Goal: Participate in discussion

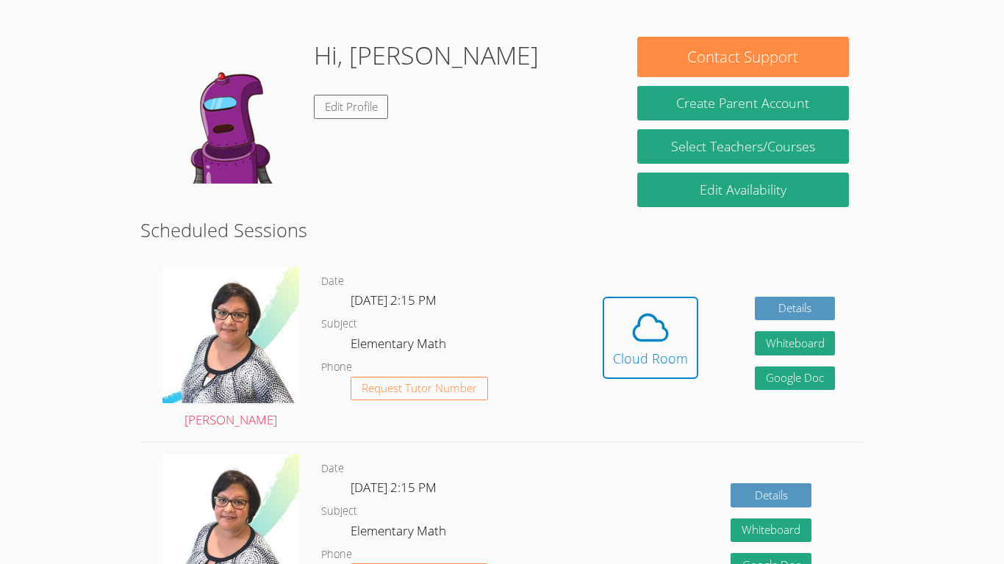
scroll to position [213, 0]
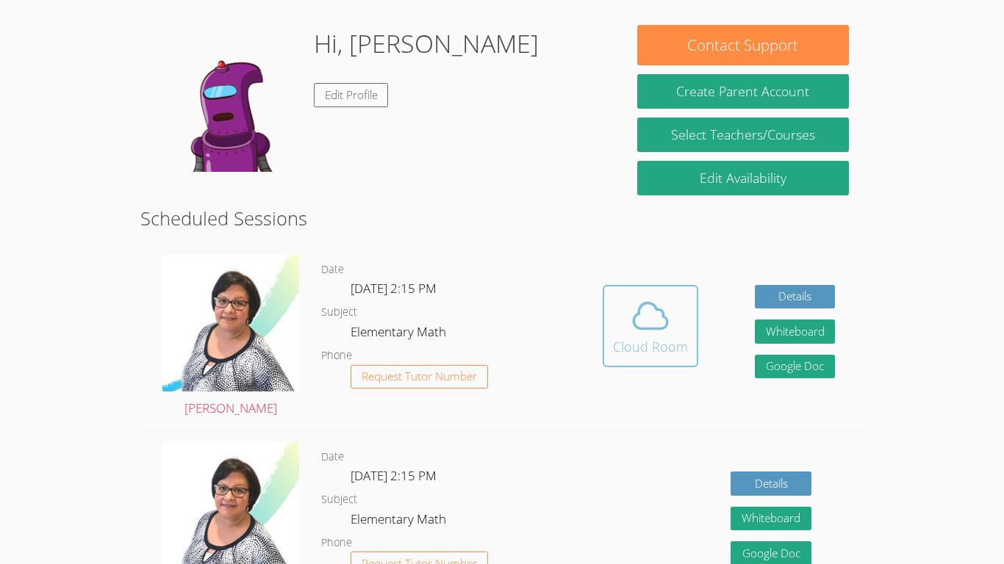
click at [627, 355] on div "Cloud Room" at bounding box center [650, 347] width 75 height 21
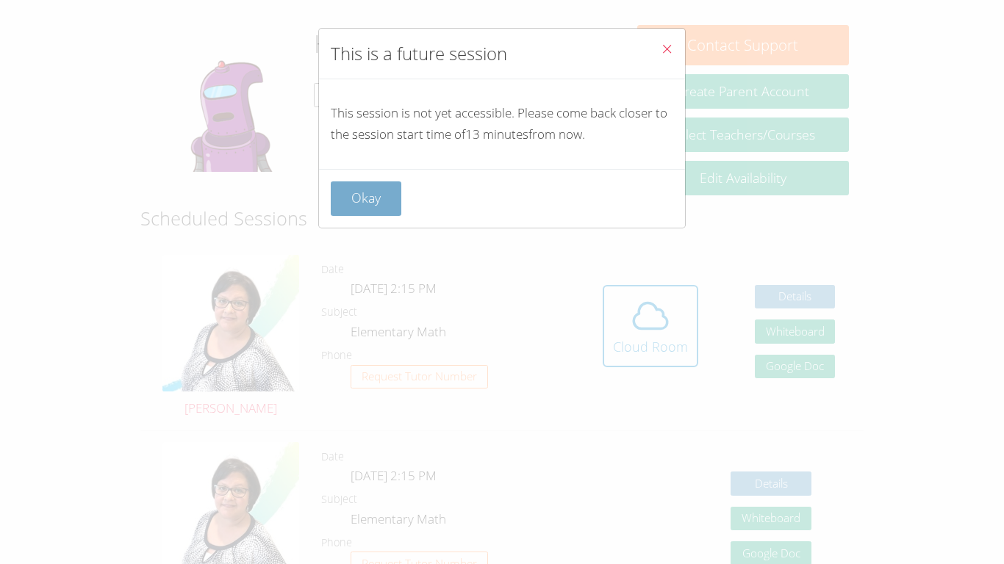
click at [354, 199] on button "Okay" at bounding box center [366, 199] width 71 height 35
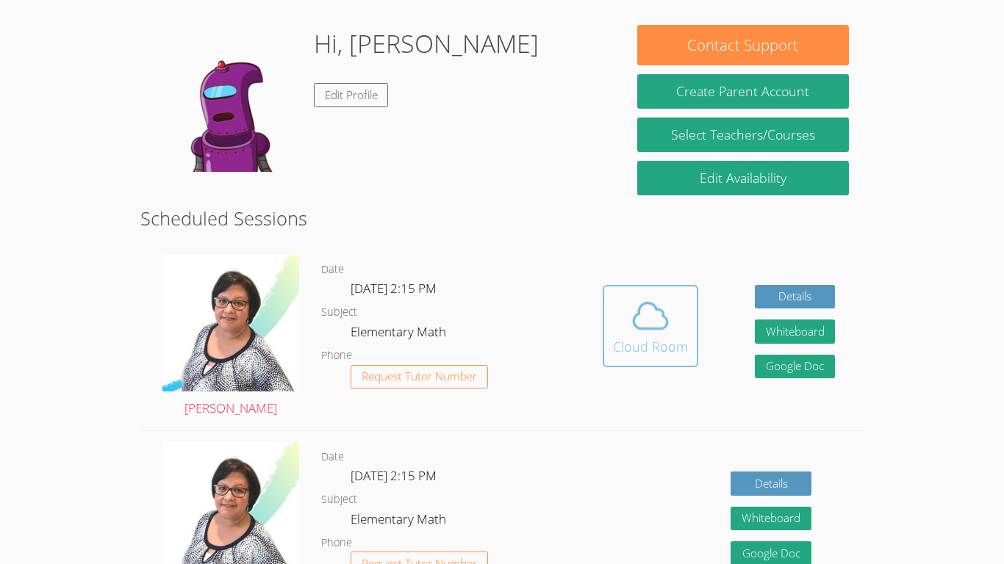
click at [643, 339] on div "Cloud Room" at bounding box center [650, 347] width 75 height 21
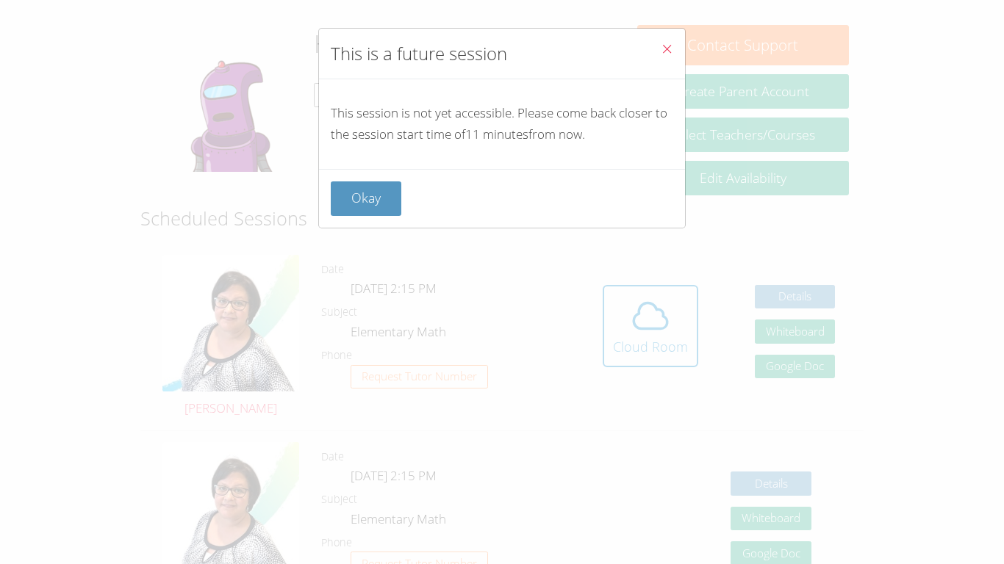
click at [659, 47] on button "Close" at bounding box center [667, 51] width 36 height 45
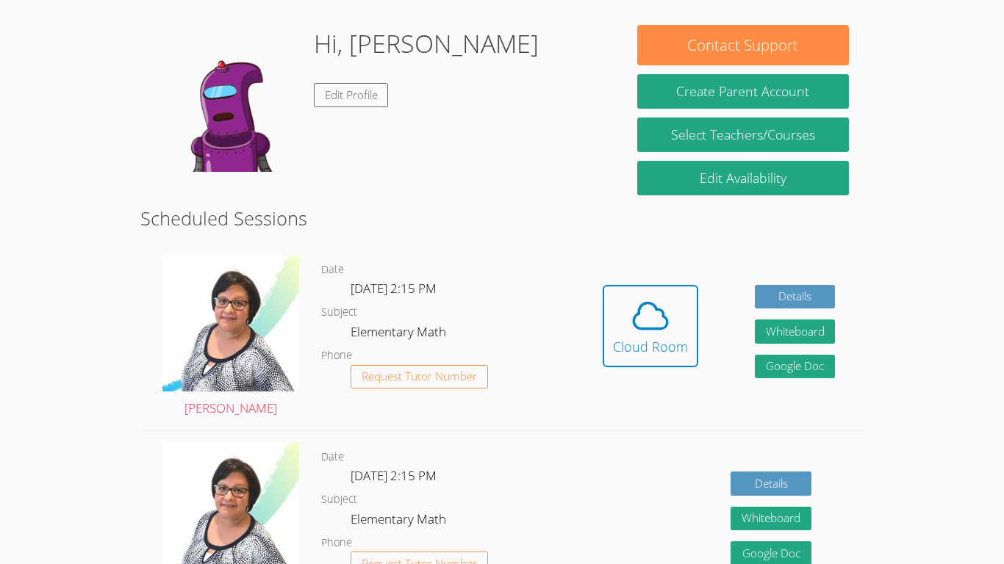
click at [680, 375] on link "Cloud Room" at bounding box center [651, 331] width 96 height 93
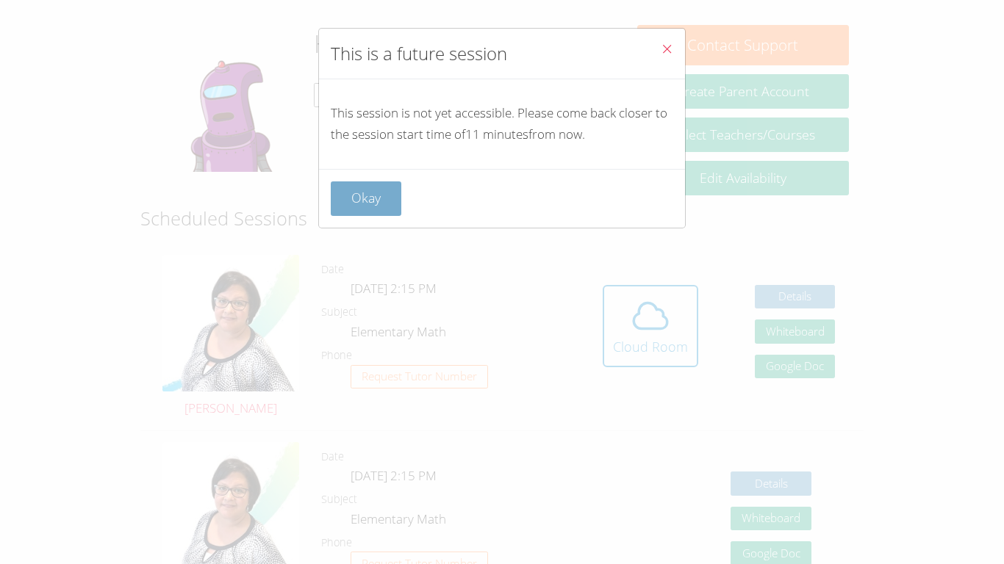
click at [345, 208] on button "Okay" at bounding box center [366, 199] width 71 height 35
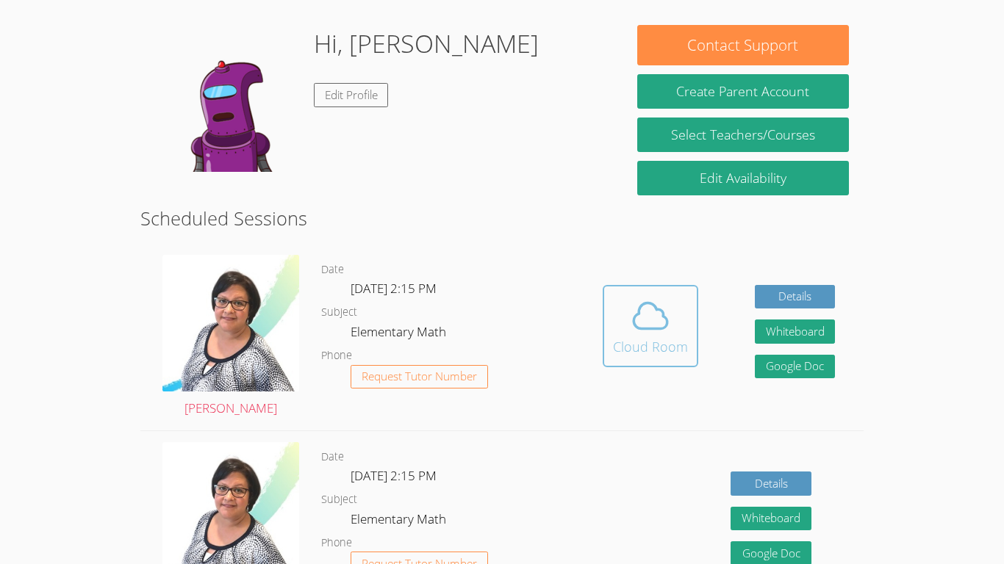
click at [686, 306] on span at bounding box center [650, 315] width 75 height 41
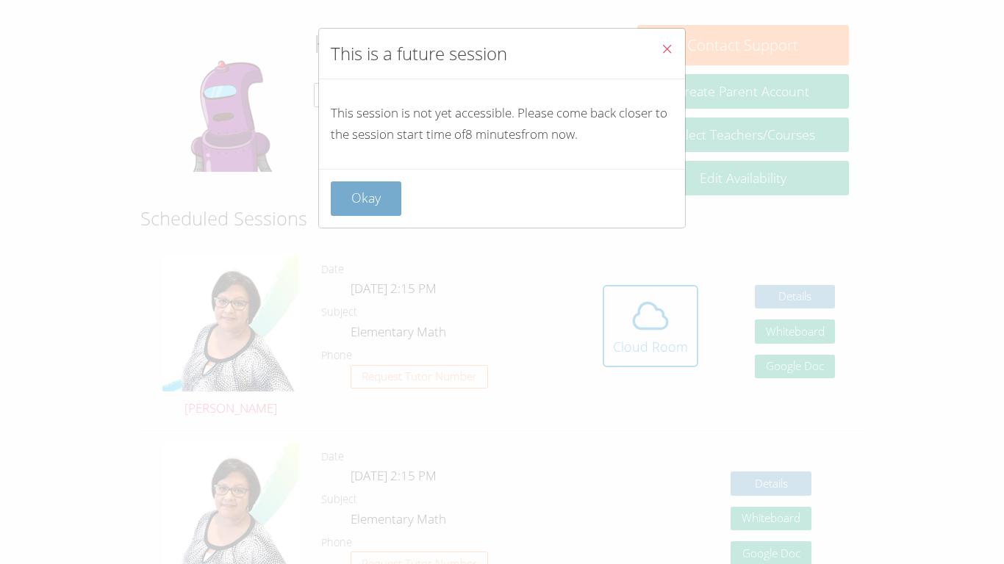
click at [384, 203] on button "Okay" at bounding box center [366, 199] width 71 height 35
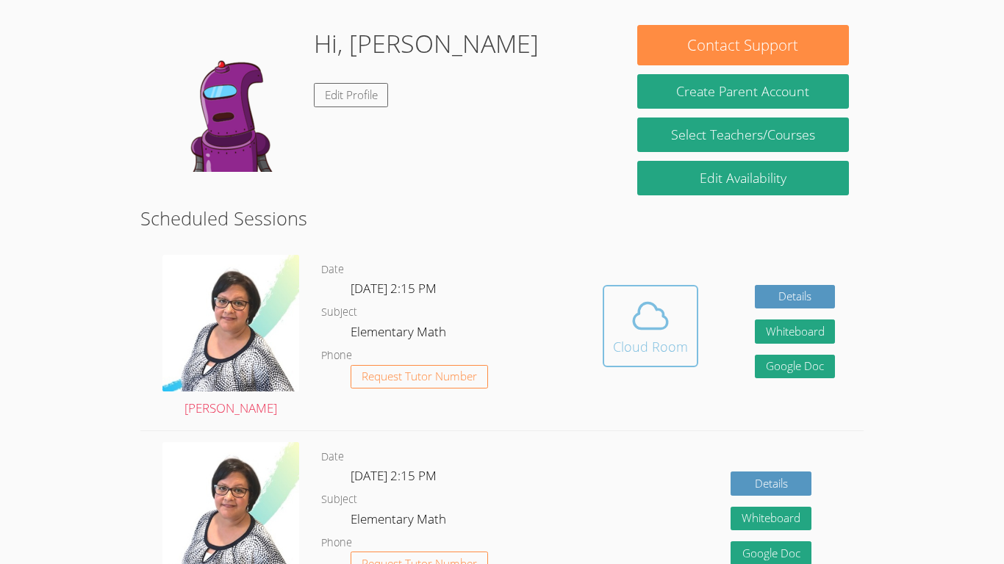
click at [625, 344] on div "Cloud Room" at bounding box center [650, 347] width 75 height 21
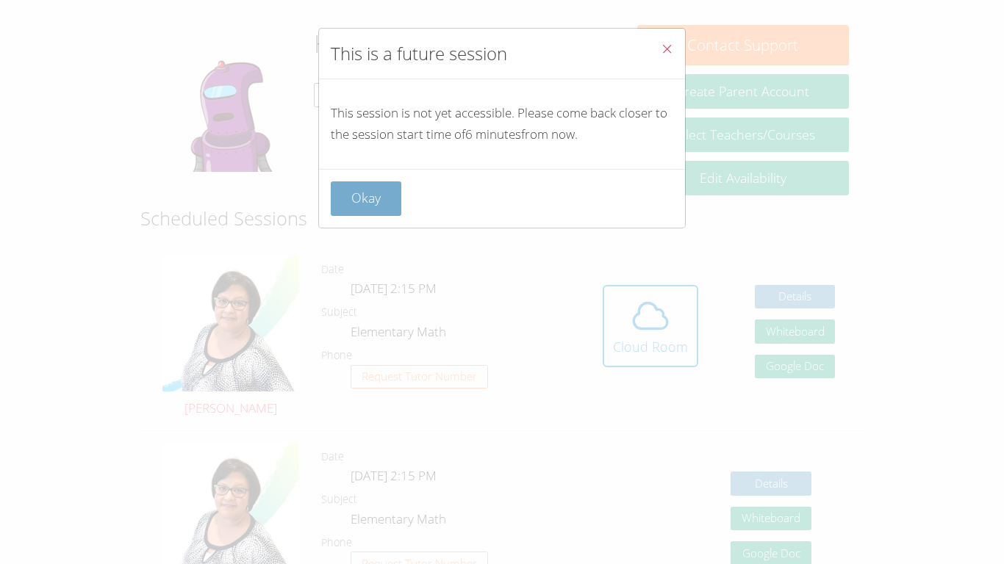
click at [358, 186] on button "Okay" at bounding box center [366, 199] width 71 height 35
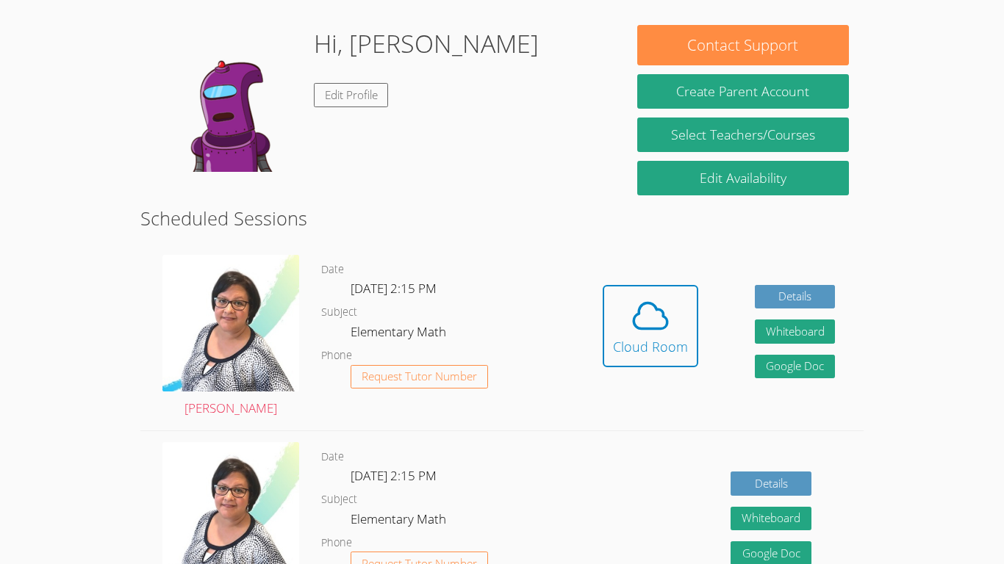
click at [624, 282] on div "Hidden Cloud Room Details Whiteboard Hidden Google Doc" at bounding box center [718, 337] width 289 height 187
click at [639, 312] on icon at bounding box center [650, 316] width 34 height 26
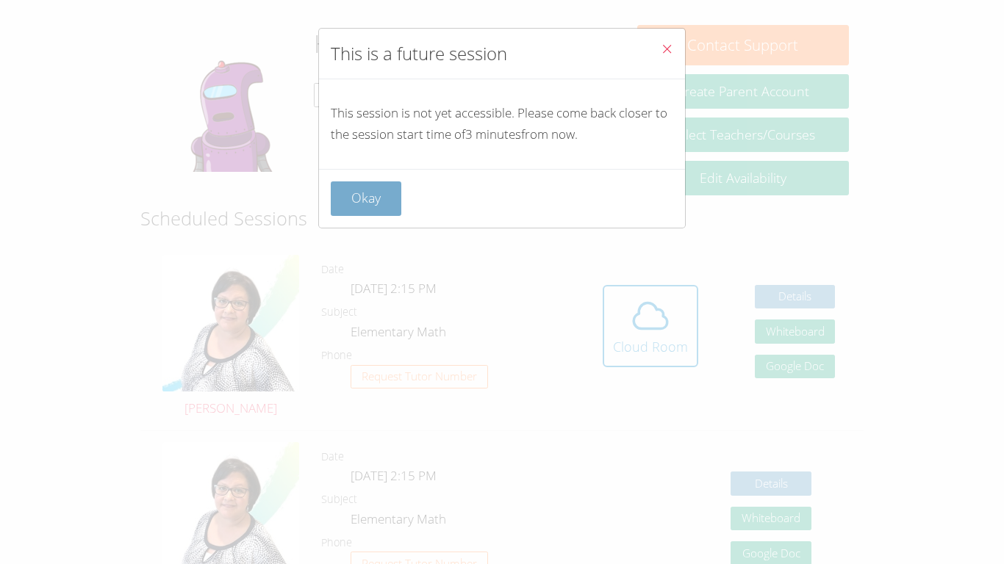
click at [387, 189] on button "Okay" at bounding box center [366, 199] width 71 height 35
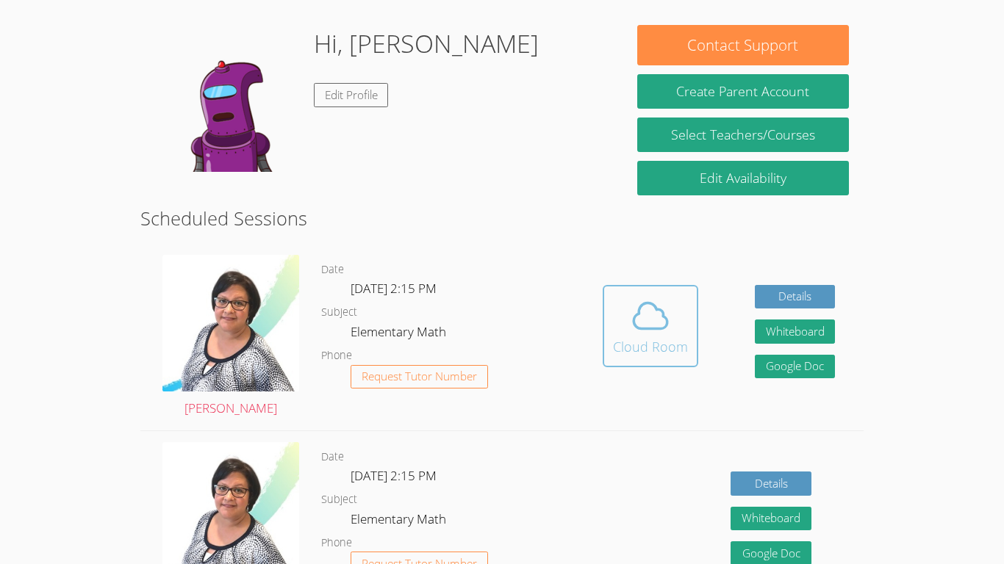
click at [634, 328] on icon at bounding box center [650, 316] width 34 height 26
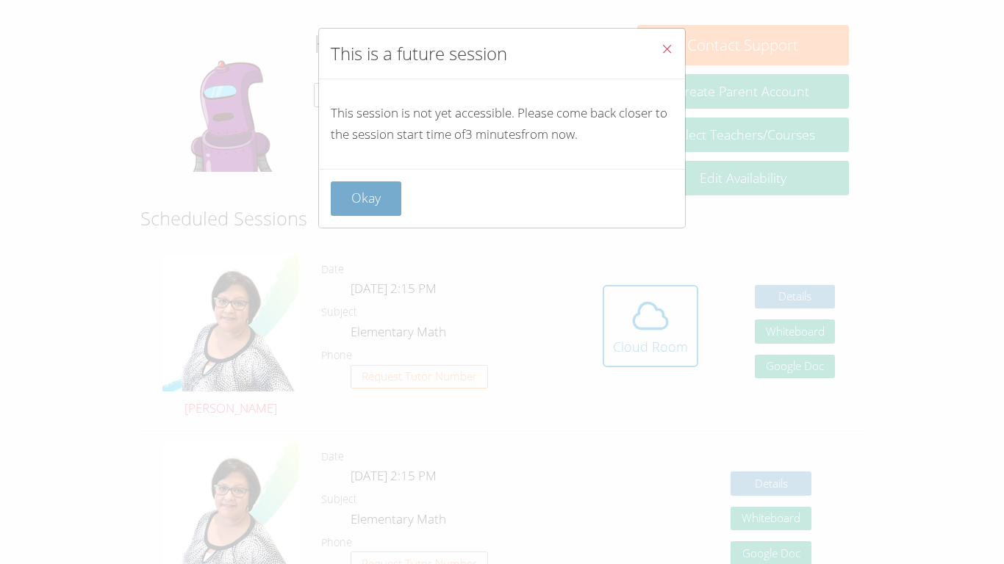
click at [369, 196] on button "Okay" at bounding box center [366, 199] width 71 height 35
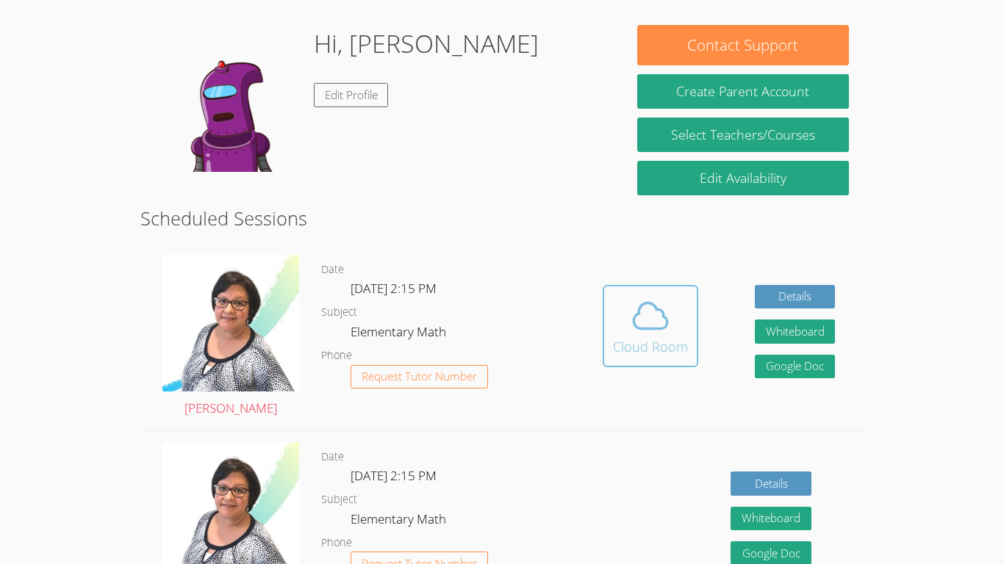
click at [628, 358] on button "Cloud Room" at bounding box center [651, 326] width 96 height 82
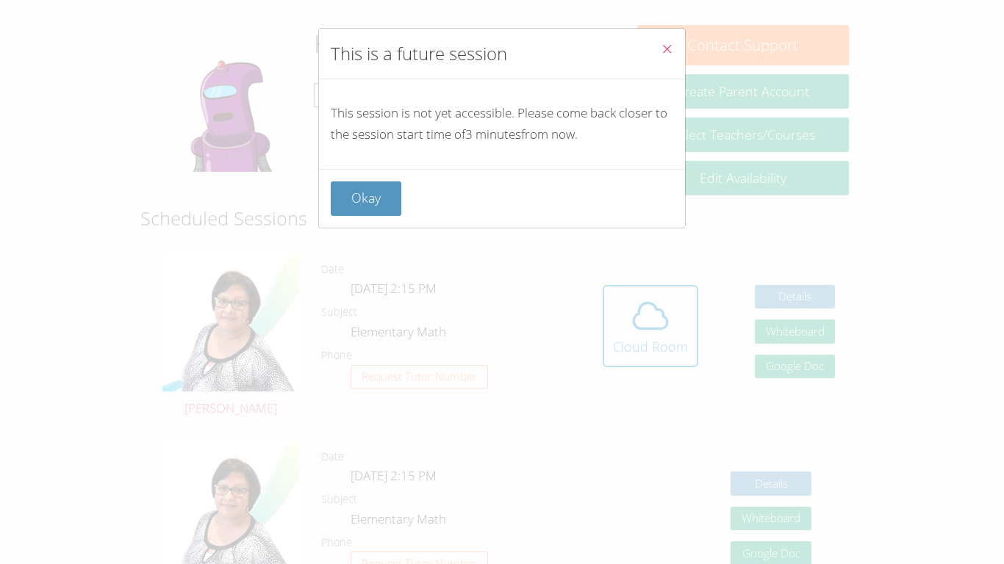
click at [390, 179] on div "Okay" at bounding box center [502, 198] width 366 height 59
click at [389, 195] on button "Okay" at bounding box center [366, 199] width 71 height 35
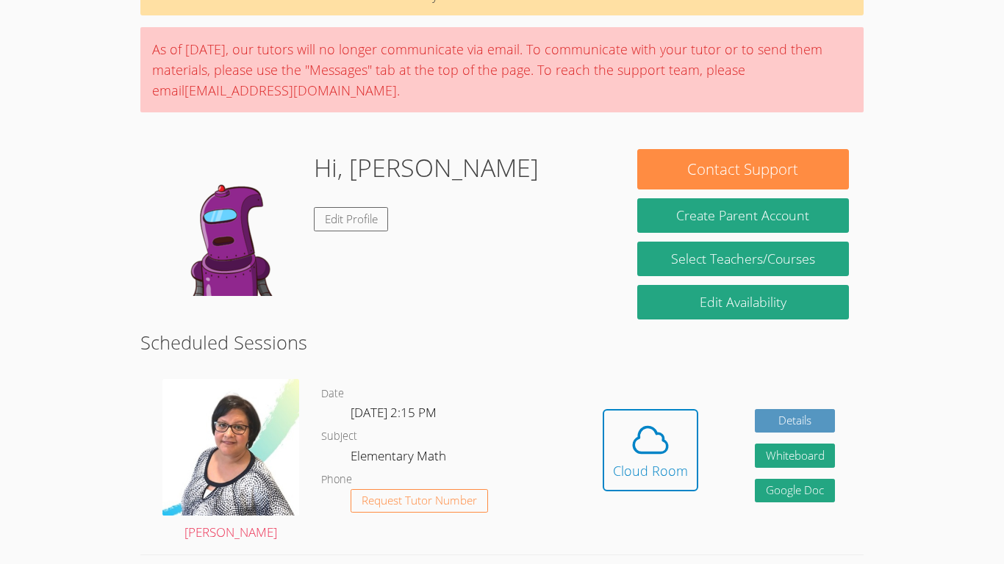
scroll to position [114, 0]
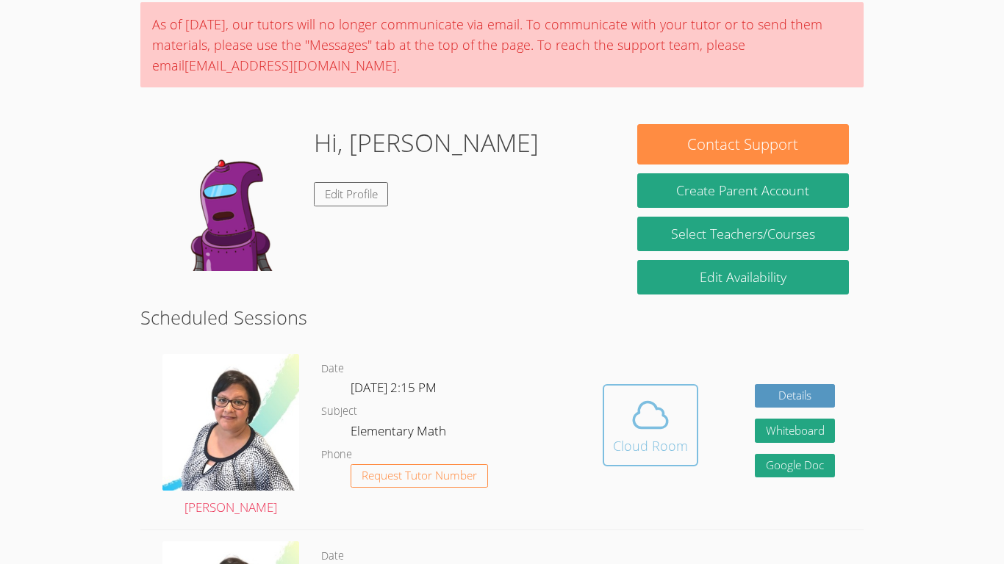
click at [684, 448] on div "Cloud Room" at bounding box center [650, 446] width 75 height 21
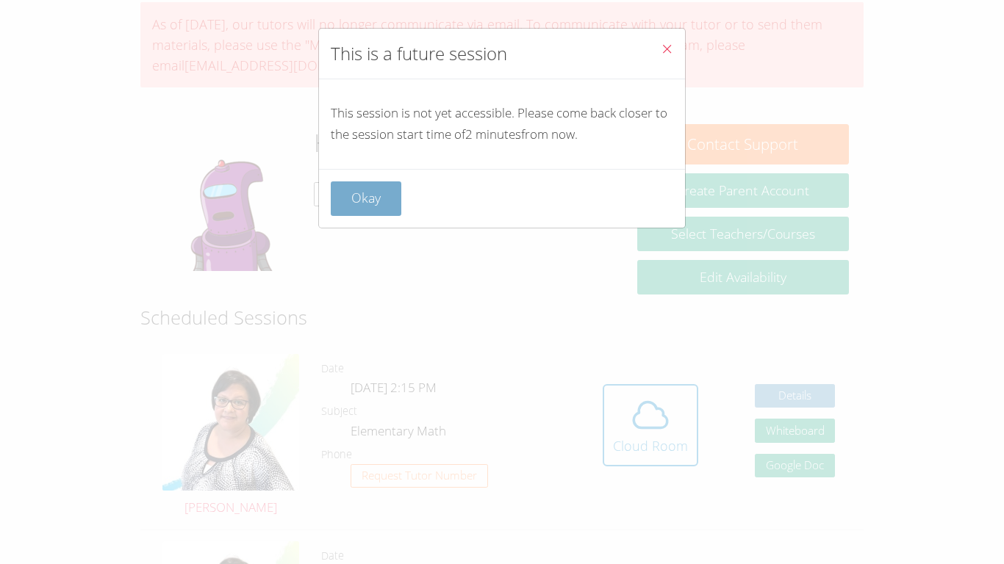
click at [374, 206] on button "Okay" at bounding box center [366, 199] width 71 height 35
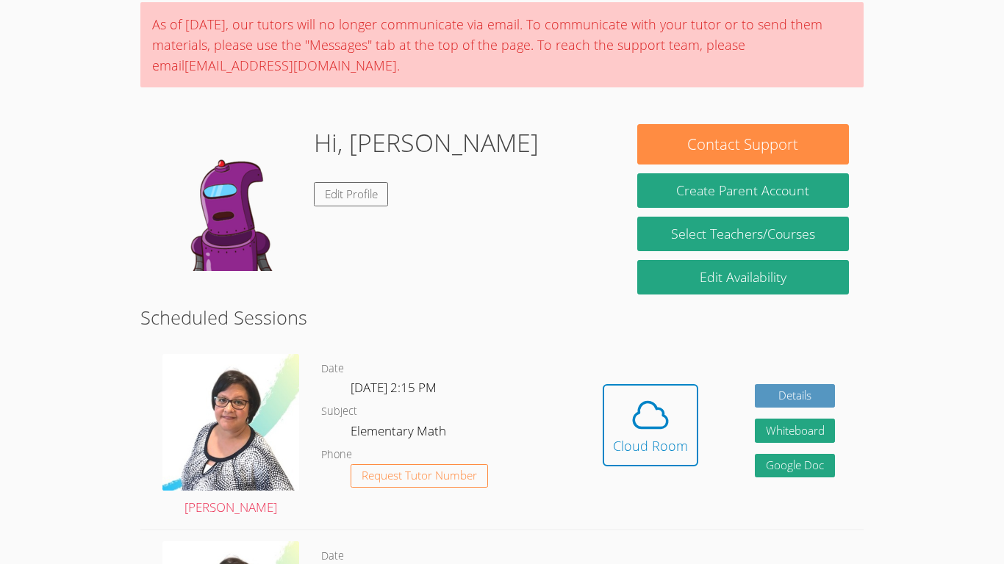
click at [638, 430] on icon at bounding box center [650, 415] width 41 height 41
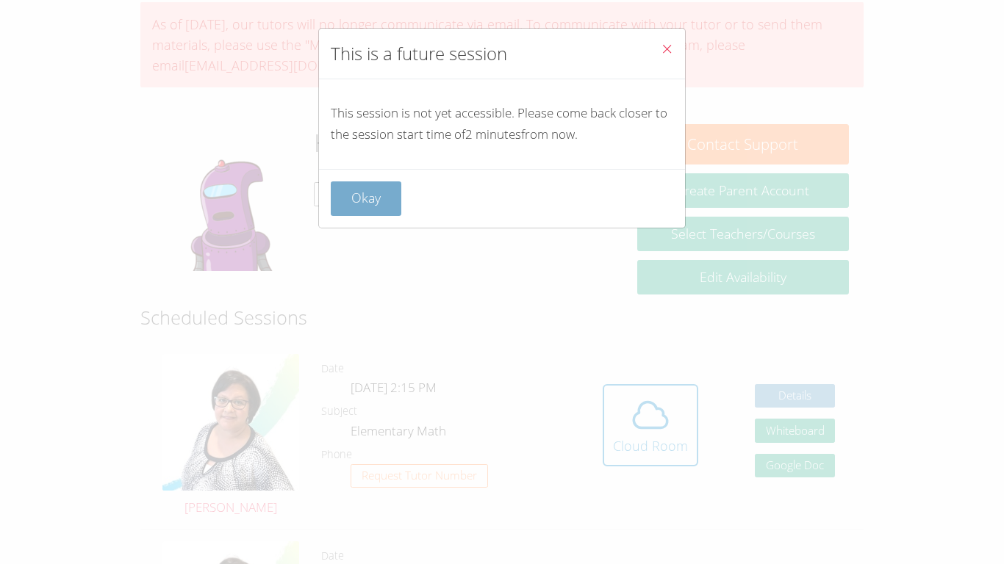
click at [384, 201] on button "Okay" at bounding box center [366, 199] width 71 height 35
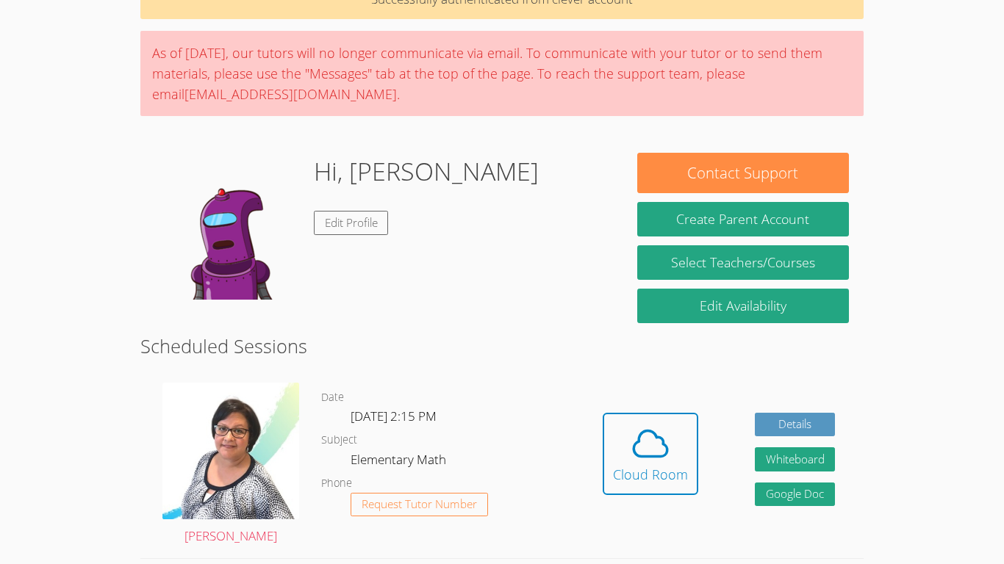
scroll to position [89, 0]
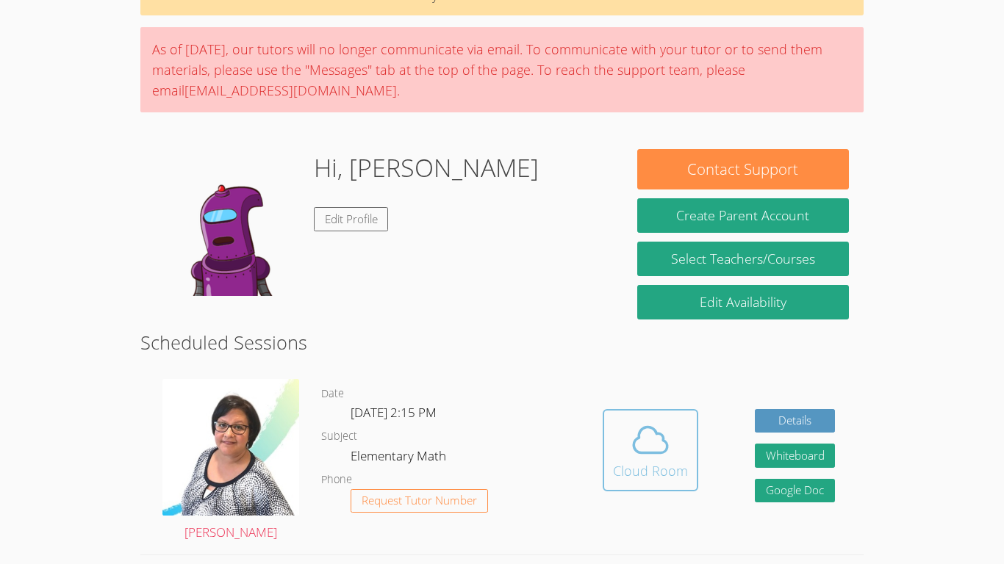
click at [671, 430] on span at bounding box center [650, 440] width 75 height 41
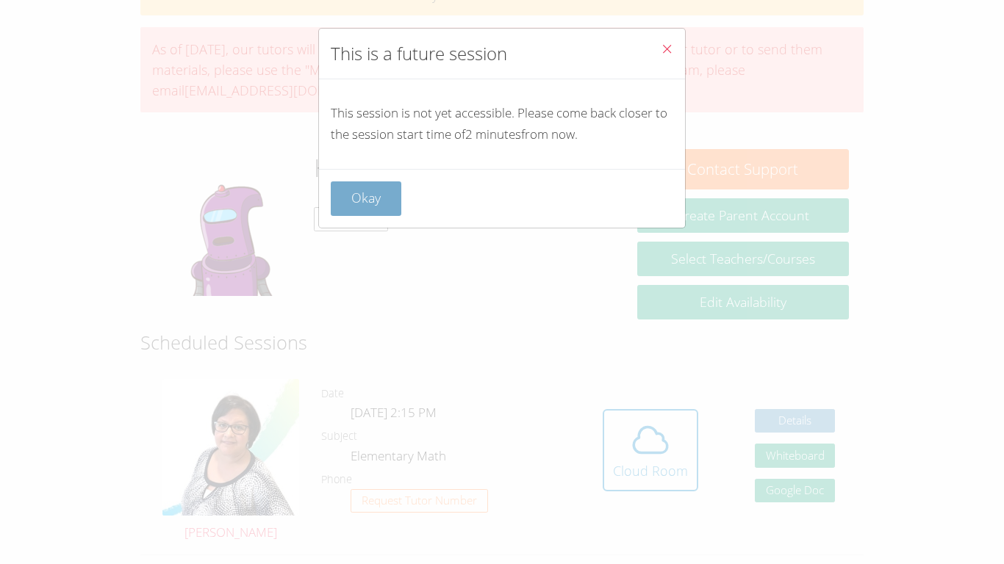
click at [366, 186] on button "Okay" at bounding box center [366, 199] width 71 height 35
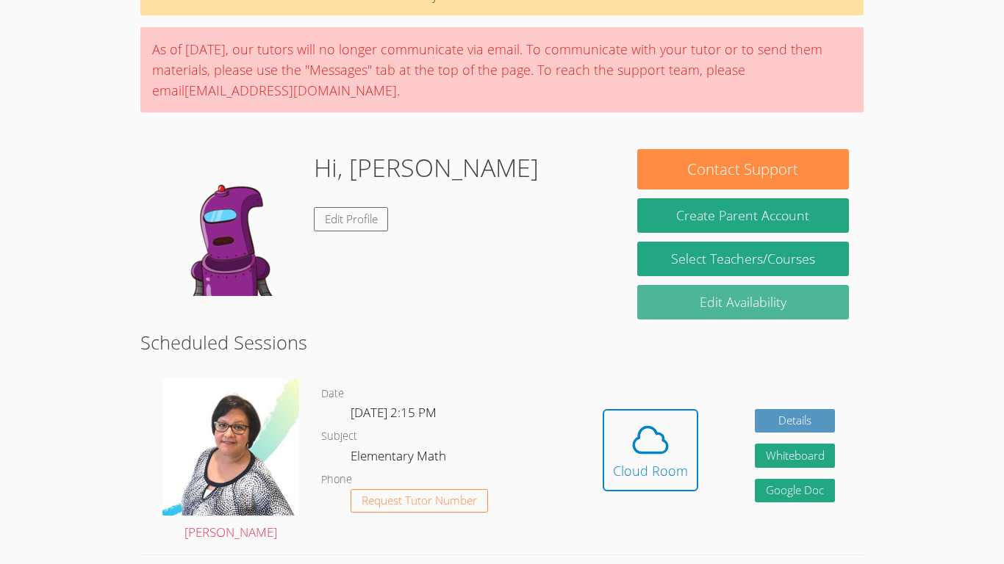
click at [652, 309] on link "Edit Availability" at bounding box center [743, 302] width 212 height 35
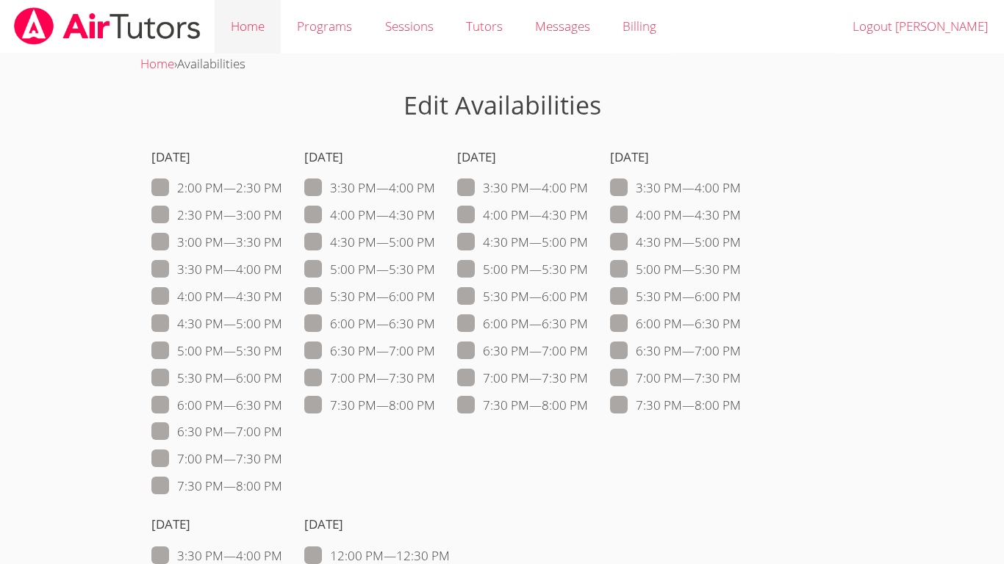
click at [247, 24] on link "Home" at bounding box center [248, 27] width 66 height 54
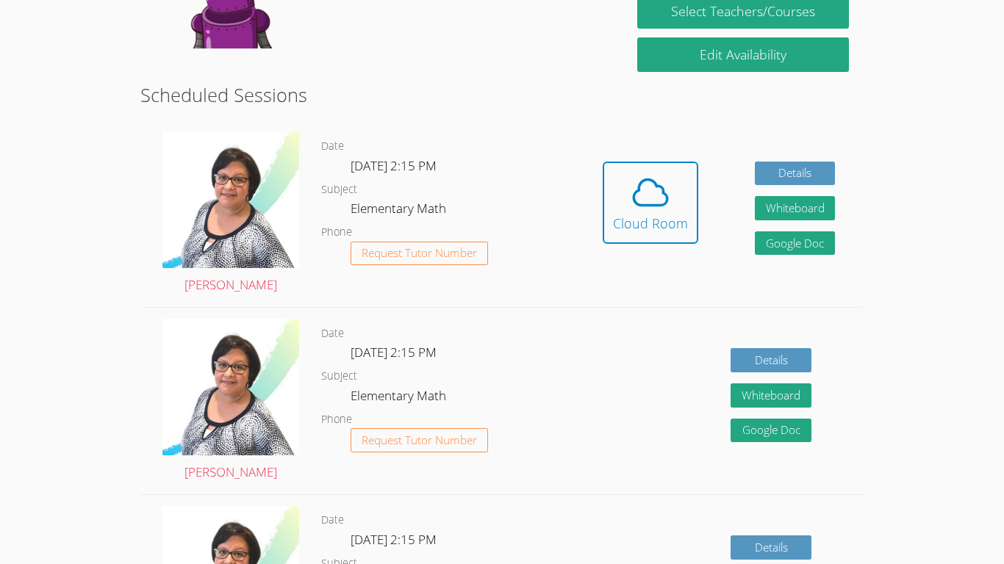
scroll to position [287, 0]
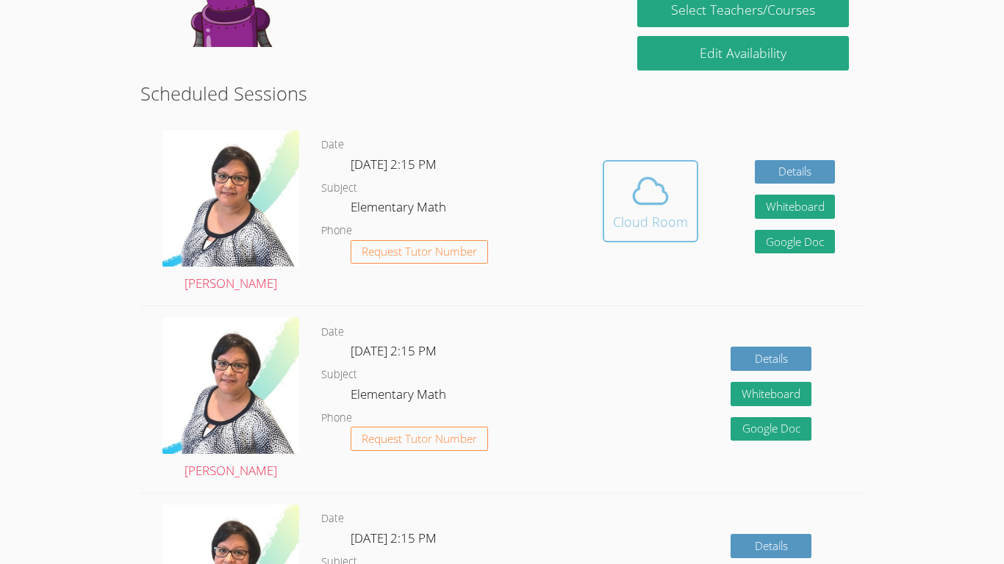
click at [633, 235] on button "Cloud Room" at bounding box center [651, 201] width 96 height 82
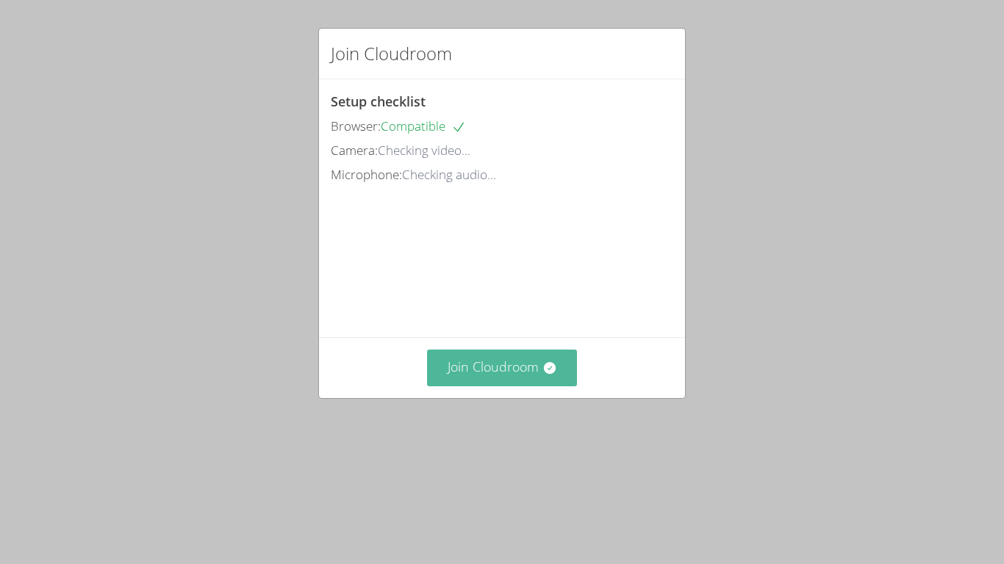
click at [529, 386] on button "Join Cloudroom" at bounding box center [502, 368] width 151 height 36
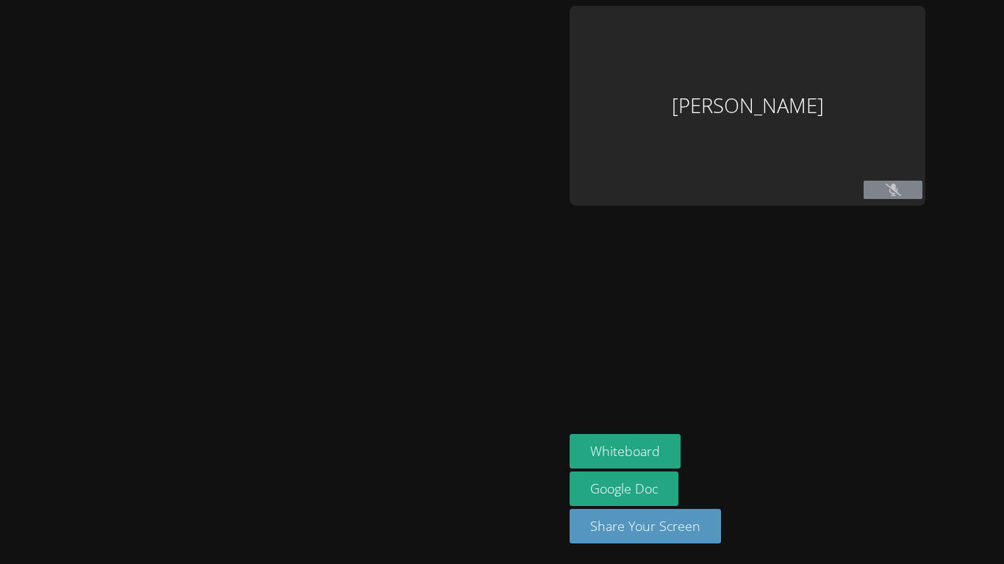
click at [339, 412] on div at bounding box center [282, 282] width 552 height 553
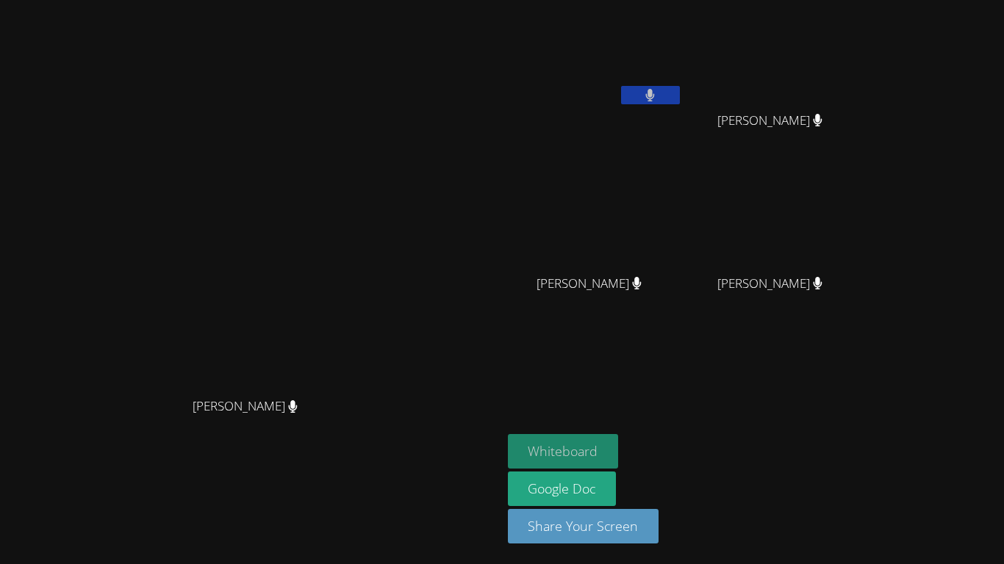
click at [619, 440] on button "Whiteboard" at bounding box center [563, 451] width 111 height 35
click at [619, 458] on button "Whiteboard" at bounding box center [563, 451] width 111 height 35
click at [619, 441] on button "Whiteboard" at bounding box center [563, 451] width 111 height 35
click at [361, 262] on video at bounding box center [250, 253] width 220 height 276
click at [403, 449] on div at bounding box center [251, 419] width 490 height 59
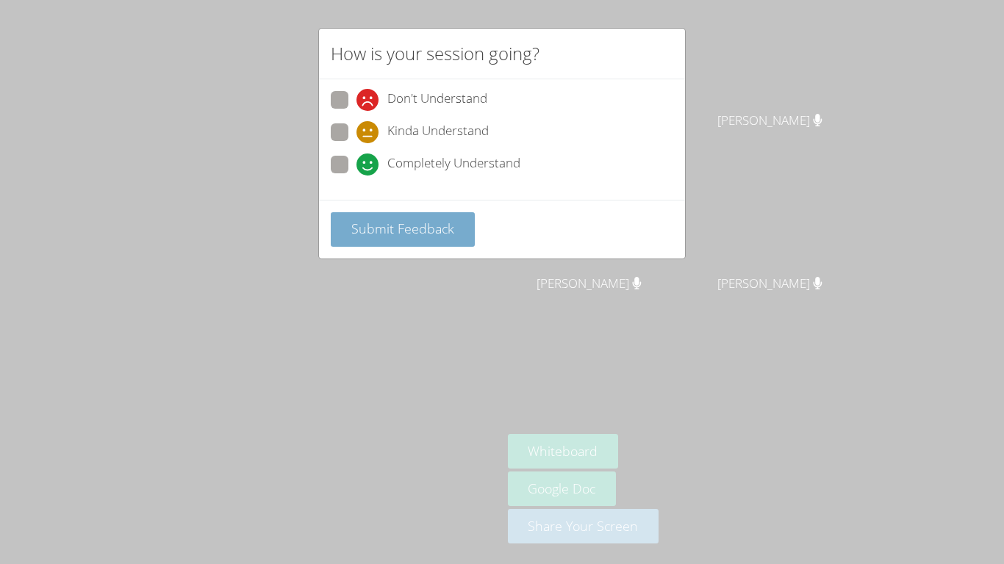
click at [387, 233] on span "Submit Feedback" at bounding box center [402, 229] width 103 height 18
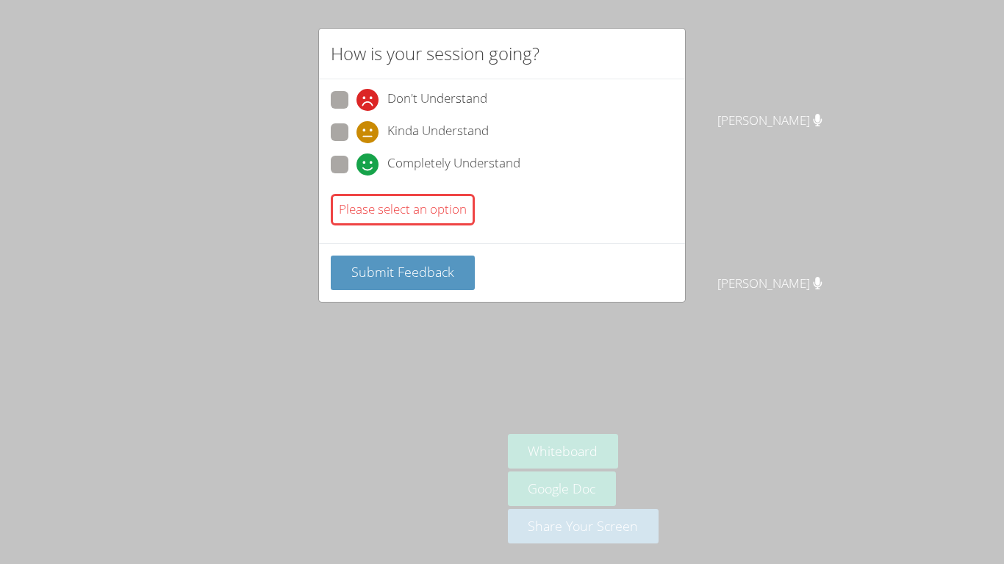
click at [356, 176] on span at bounding box center [356, 176] width 0 height 0
click at [356, 167] on input "Completely Understand" at bounding box center [362, 162] width 12 height 12
radio input "true"
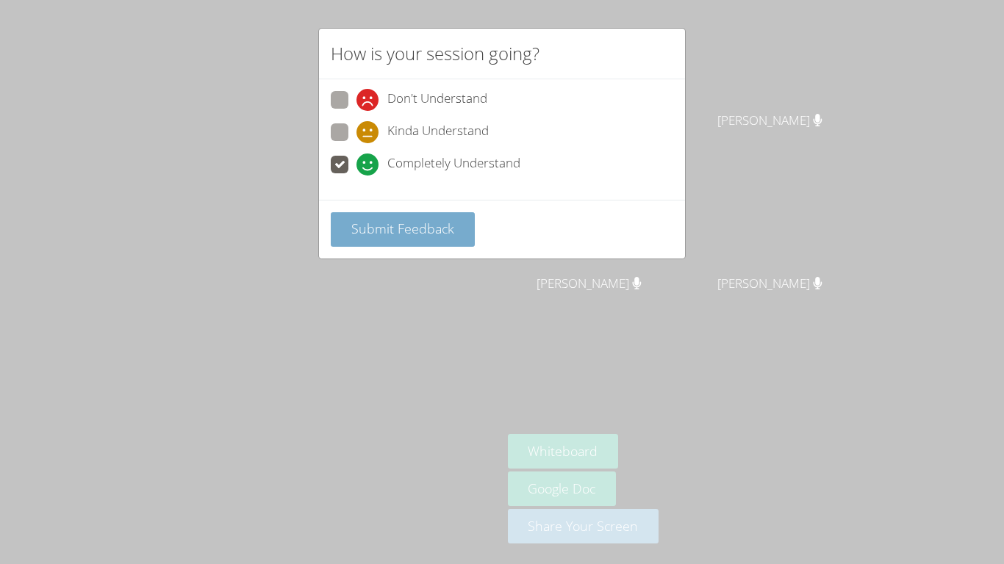
click at [371, 238] on button "Submit Feedback" at bounding box center [403, 229] width 144 height 35
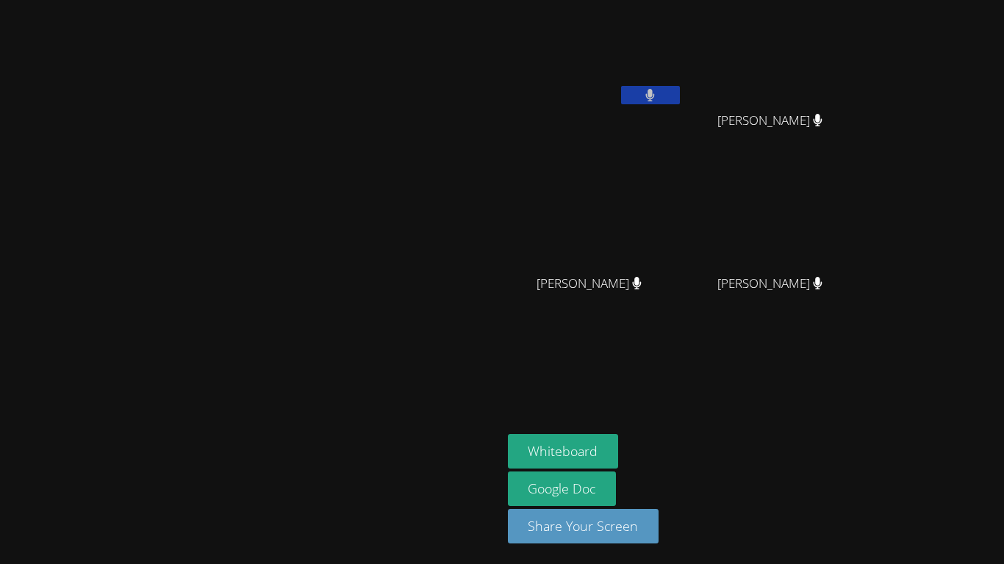
click at [361, 391] on video at bounding box center [250, 253] width 220 height 276
click at [642, 281] on icon at bounding box center [637, 283] width 9 height 12
click at [642, 282] on icon at bounding box center [637, 283] width 9 height 12
drag, startPoint x: 758, startPoint y: 281, endPoint x: 678, endPoint y: 284, distance: 80.2
click at [678, 284] on div "Maya Mohan" at bounding box center [595, 296] width 175 height 59
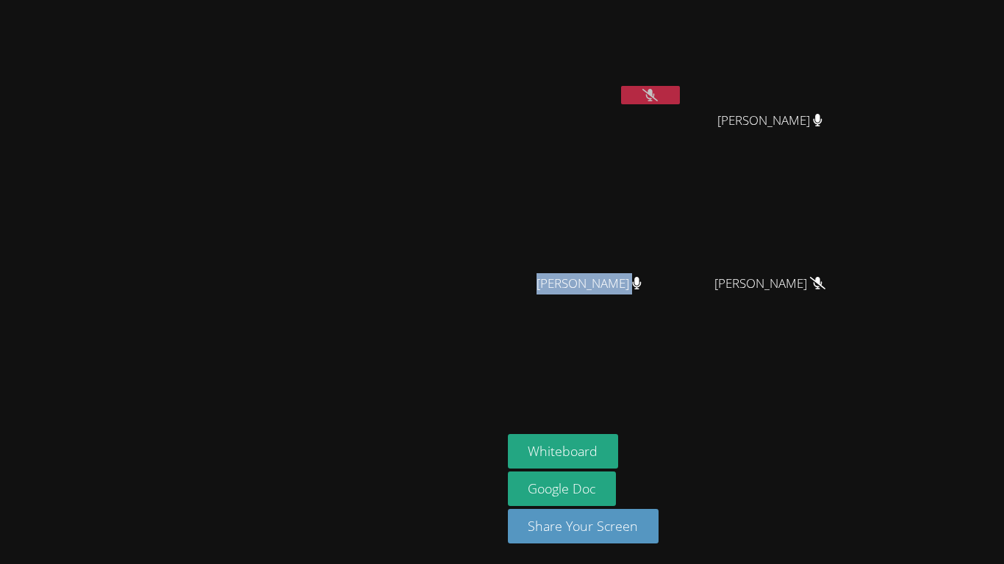
click at [642, 281] on span "Maya Mohan" at bounding box center [588, 283] width 105 height 21
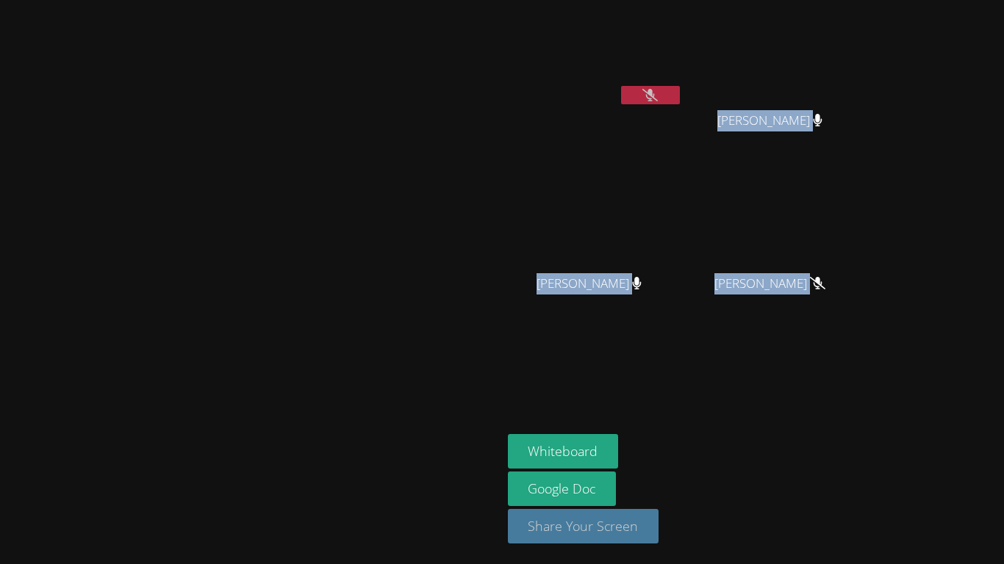
drag, startPoint x: 860, startPoint y: 109, endPoint x: 769, endPoint y: 528, distance: 429.2
click at [769, 528] on aside "Omar Suboh Gabriella Solis Gabriella Solis Maya Mohan Maya Mohan Alayia Wimberl…" at bounding box center [685, 282] width 367 height 564
copy div "Gabriella Solis Maya Mohan Maya Mohan Alayia Wimberly Alayia Wimberly"
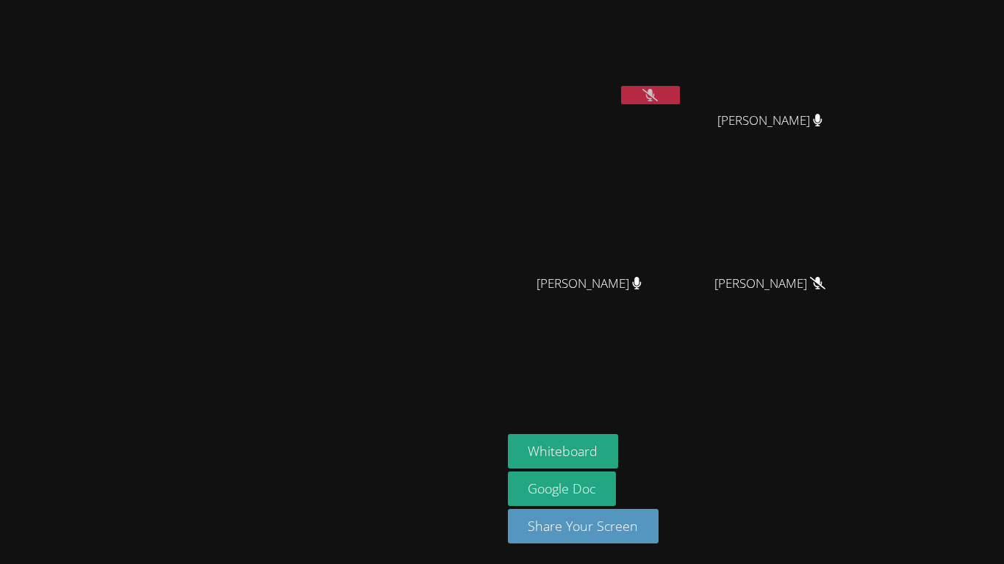
click at [303, 536] on div "[PERSON_NAME]" at bounding box center [251, 282] width 490 height 553
drag, startPoint x: 625, startPoint y: 440, endPoint x: 750, endPoint y: 0, distance: 457.5
click at [750, 0] on div "Joanne Mejia Omar Suboh Gabriella Solis Gabriella Solis Maya Mohan Maya Mohan A…" at bounding box center [502, 282] width 1004 height 564
click at [496, 8] on div "[PERSON_NAME]" at bounding box center [251, 282] width 490 height 553
